Goal: Transaction & Acquisition: Download file/media

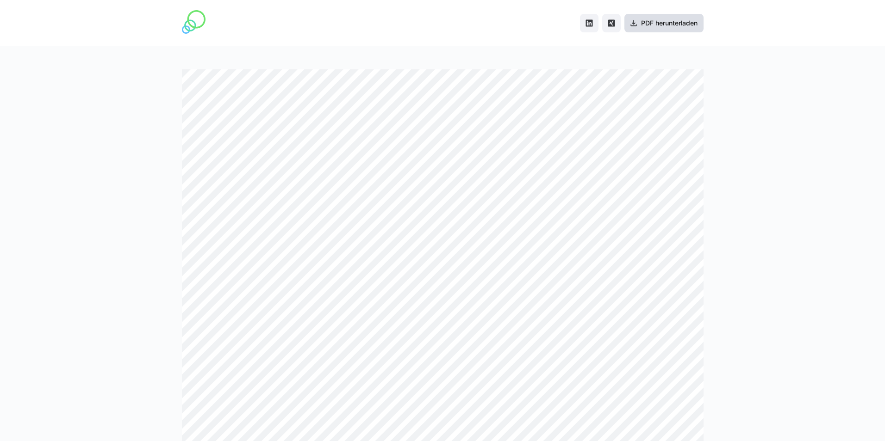
click at [671, 25] on span "PDF herunterladen" at bounding box center [668, 23] width 59 height 9
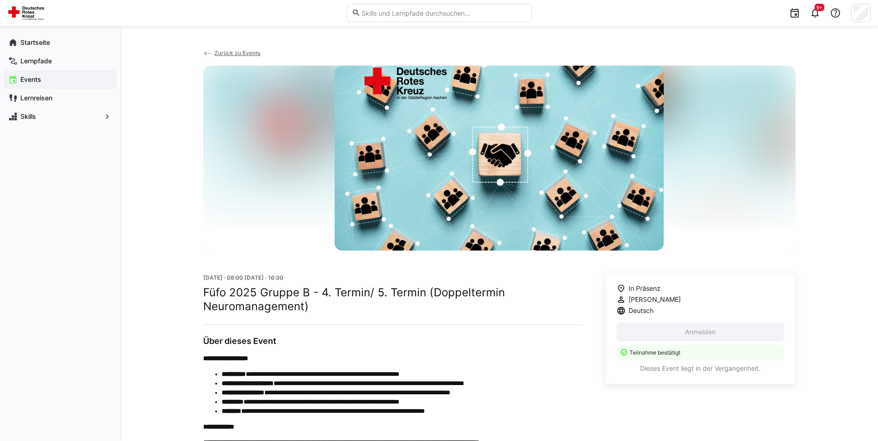
scroll to position [185, 0]
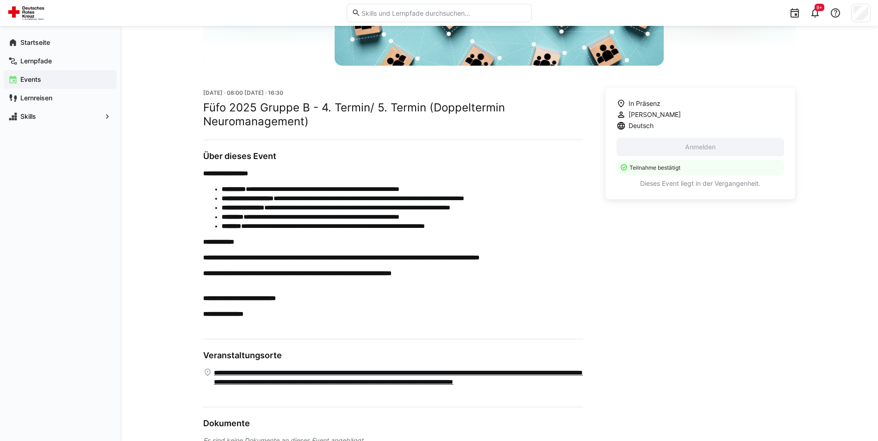
click at [0, 0] on app-navigation-label "Events" at bounding box center [0, 0] width 0 height 0
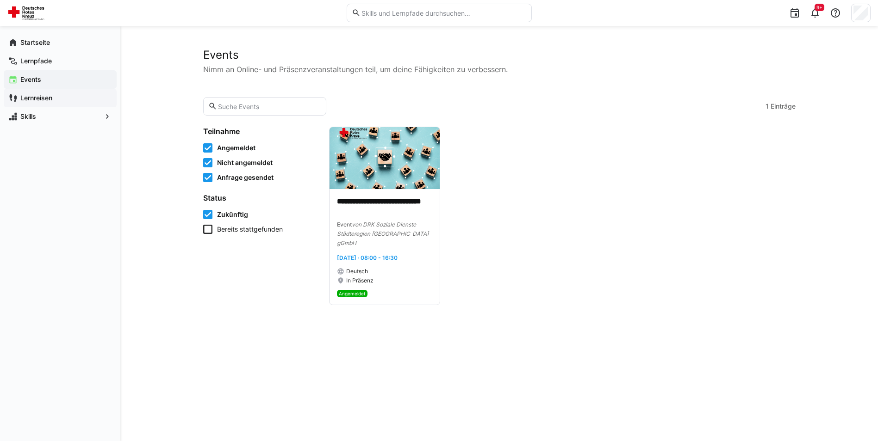
click at [0, 0] on app-navigation-label "Lernreisen" at bounding box center [0, 0] width 0 height 0
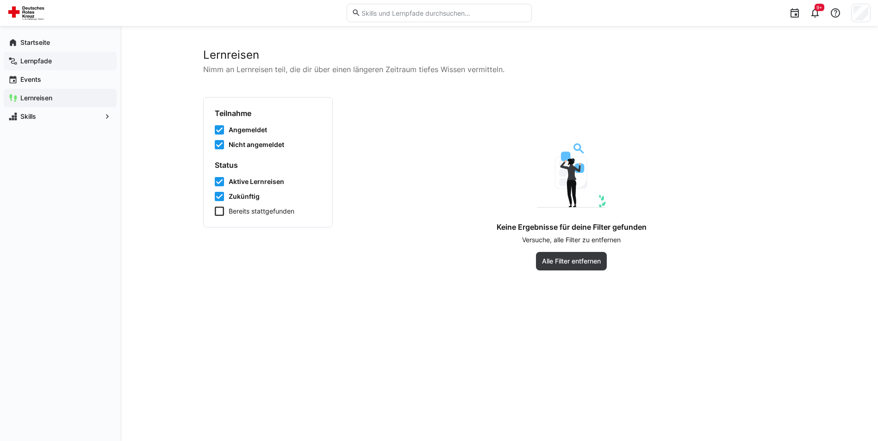
click at [0, 0] on app-navigation-label "Lernpfade" at bounding box center [0, 0] width 0 height 0
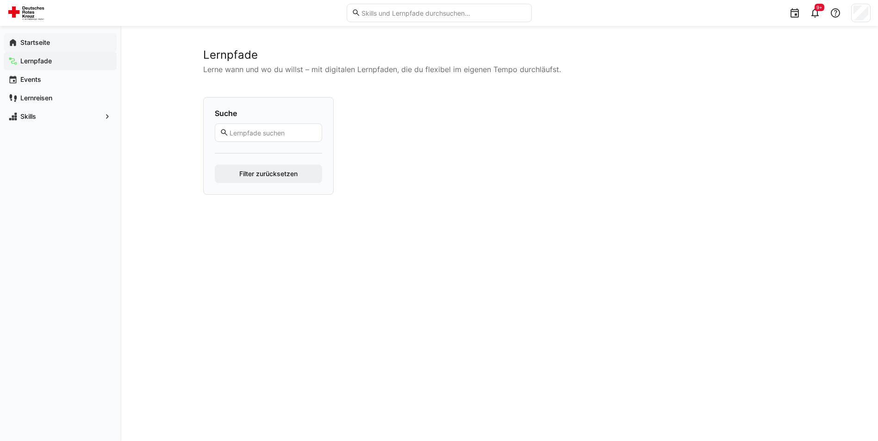
click at [35, 46] on span "Startseite" at bounding box center [65, 42] width 93 height 9
click at [0, 0] on app-navigation-label "Startseite" at bounding box center [0, 0] width 0 height 0
click at [818, 12] on eds-icon at bounding box center [814, 12] width 11 height 11
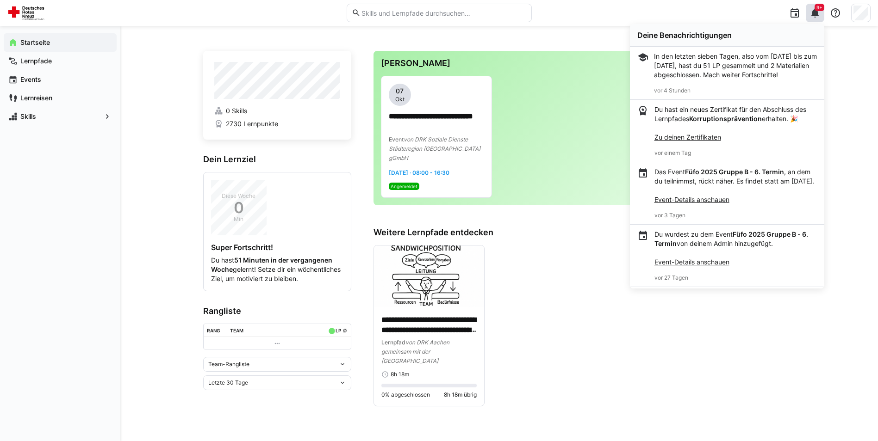
click at [546, 297] on div "**********" at bounding box center [584, 326] width 422 height 162
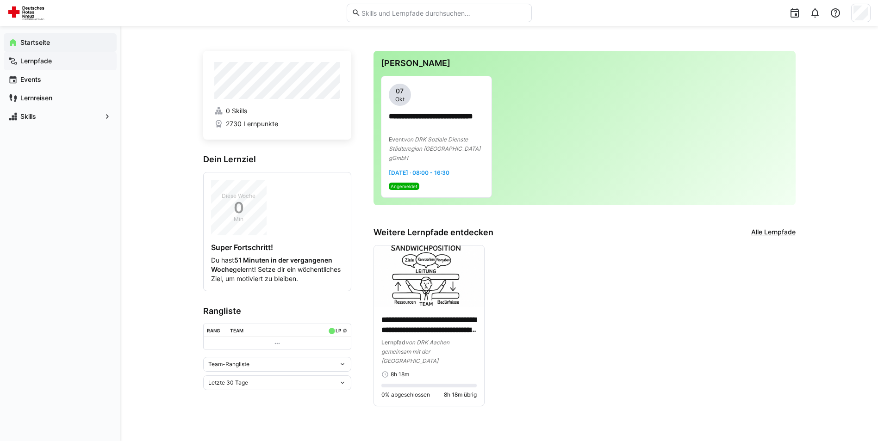
click at [0, 0] on app-navigation-label "Lernpfade" at bounding box center [0, 0] width 0 height 0
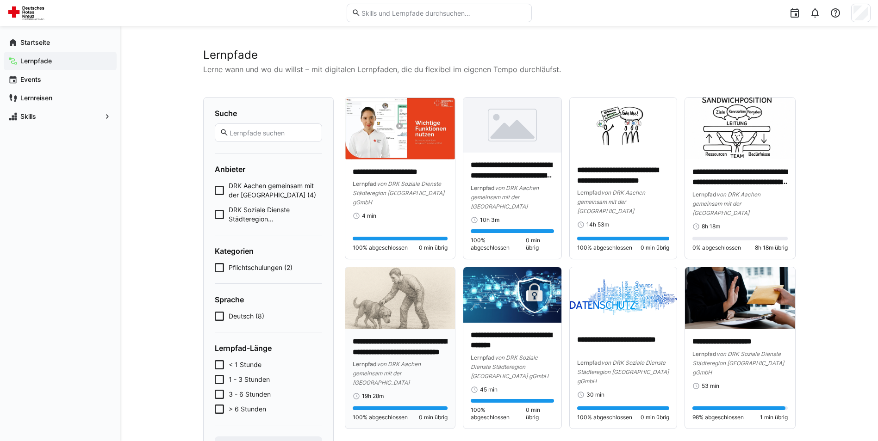
click at [392, 349] on p "**********" at bounding box center [400, 347] width 95 height 21
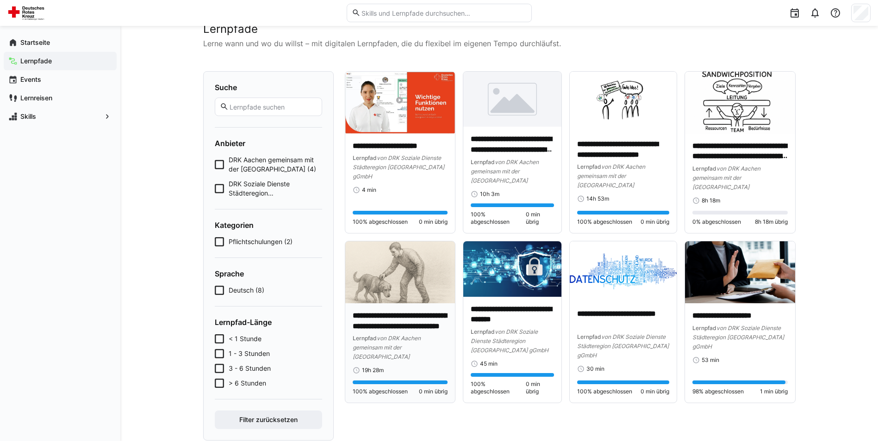
scroll to position [48, 0]
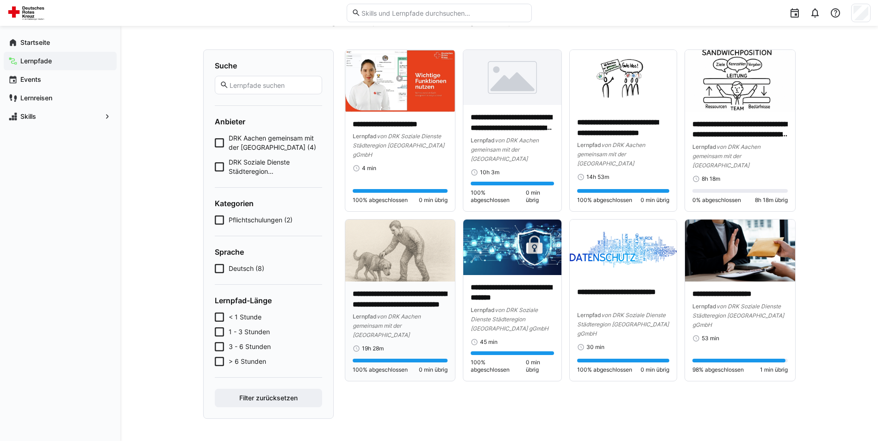
click at [395, 336] on div "Lernpfad von DRK Aachen gemeinsam mit der [GEOGRAPHIC_DATA]" at bounding box center [400, 326] width 95 height 28
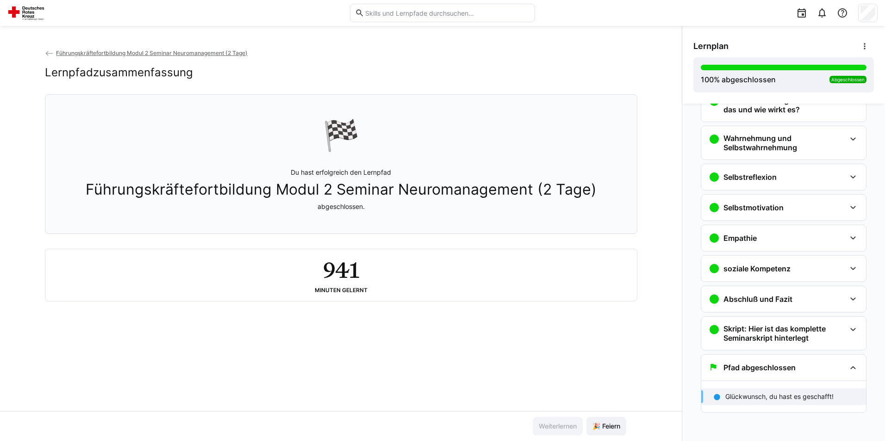
scroll to position [208, 0]
click at [610, 419] on span "🎉 Feiern" at bounding box center [606, 426] width 40 height 19
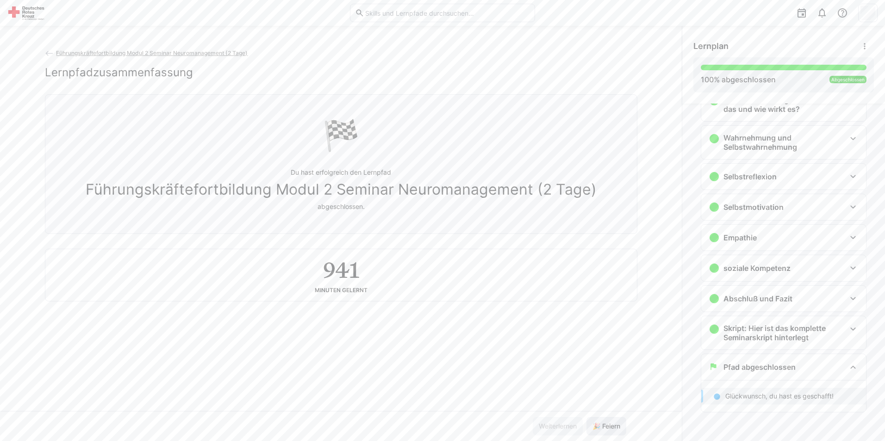
click at [609, 432] on span "🎉 Feiern" at bounding box center [606, 426] width 40 height 19
click at [763, 331] on h3 "Skript: Hier ist das komplette Seminarskript hinterlegt" at bounding box center [784, 333] width 122 height 19
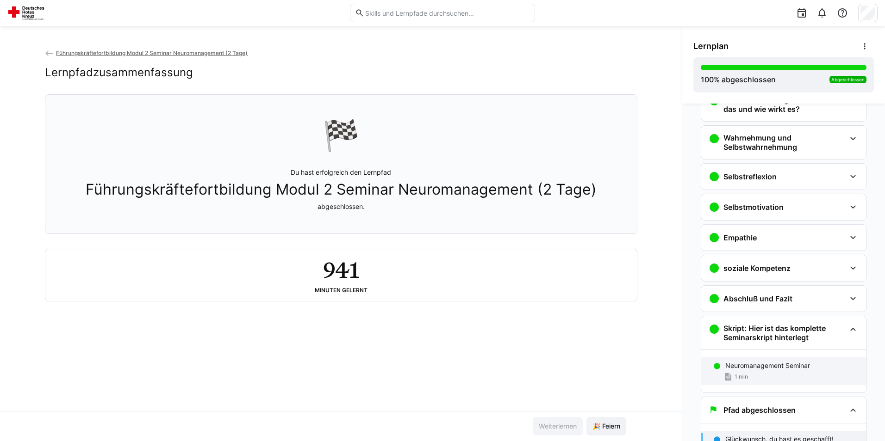
click at [761, 362] on p "Neuromanagement Seminar" at bounding box center [767, 365] width 85 height 9
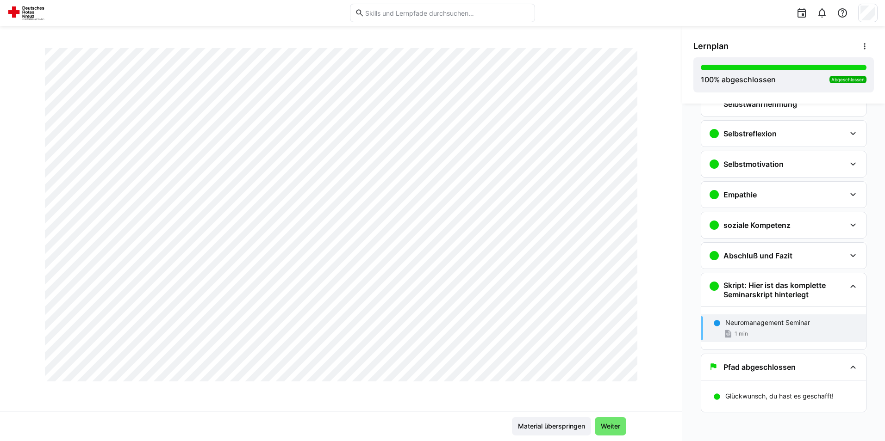
scroll to position [0, 0]
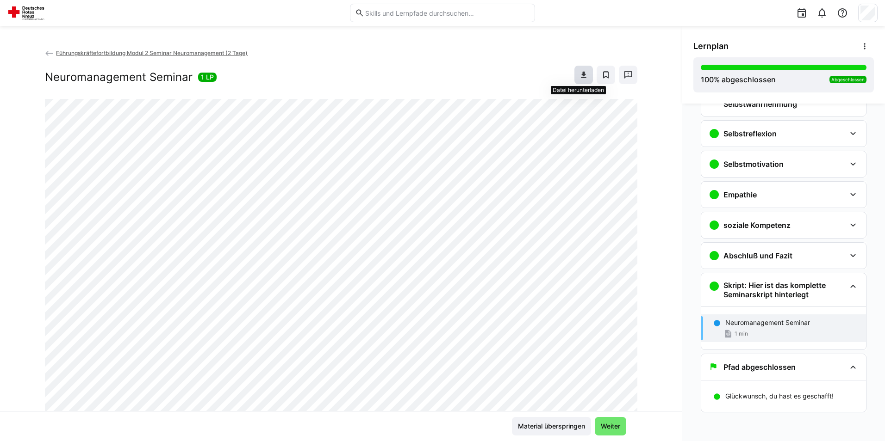
click at [579, 73] on eds-icon at bounding box center [583, 74] width 9 height 9
